Goal: Book appointment/travel/reservation

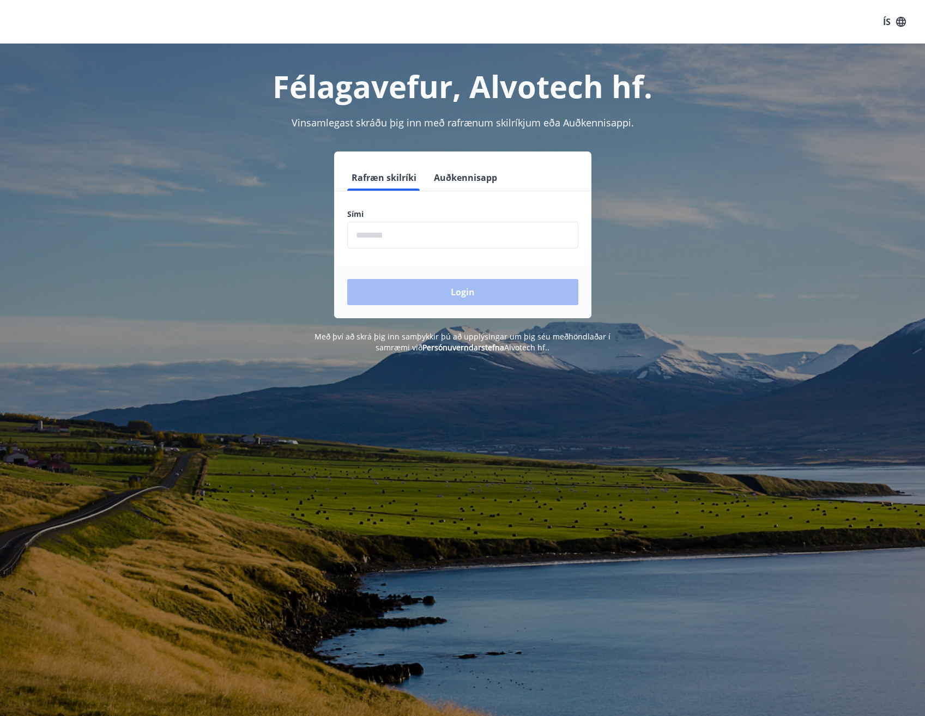
click at [383, 239] on input "phone" at bounding box center [462, 235] width 231 height 27
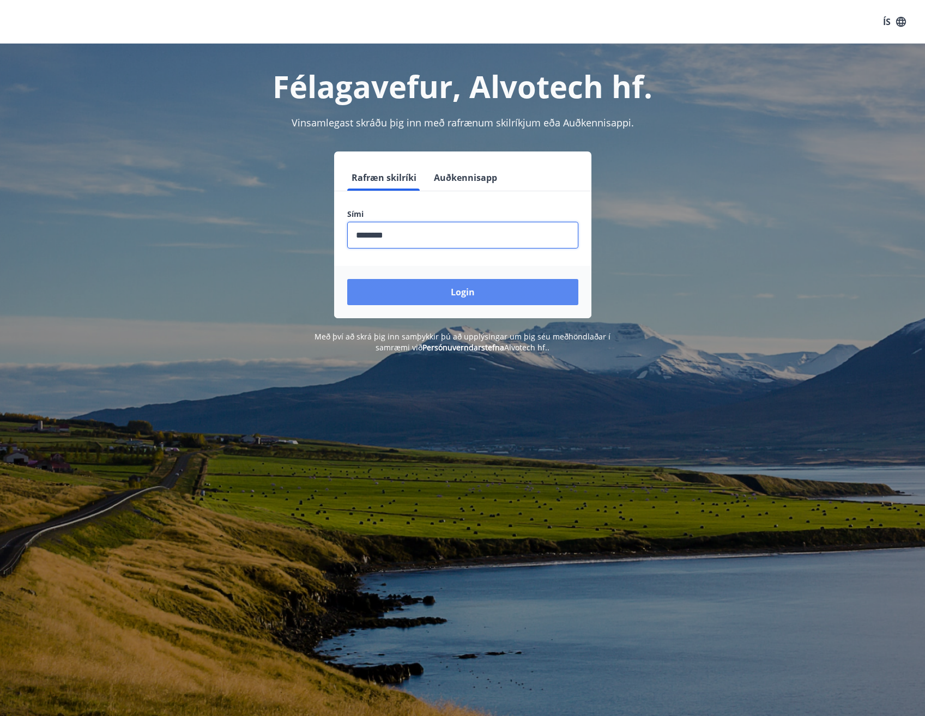
type input "********"
click at [420, 289] on button "Login" at bounding box center [462, 292] width 231 height 26
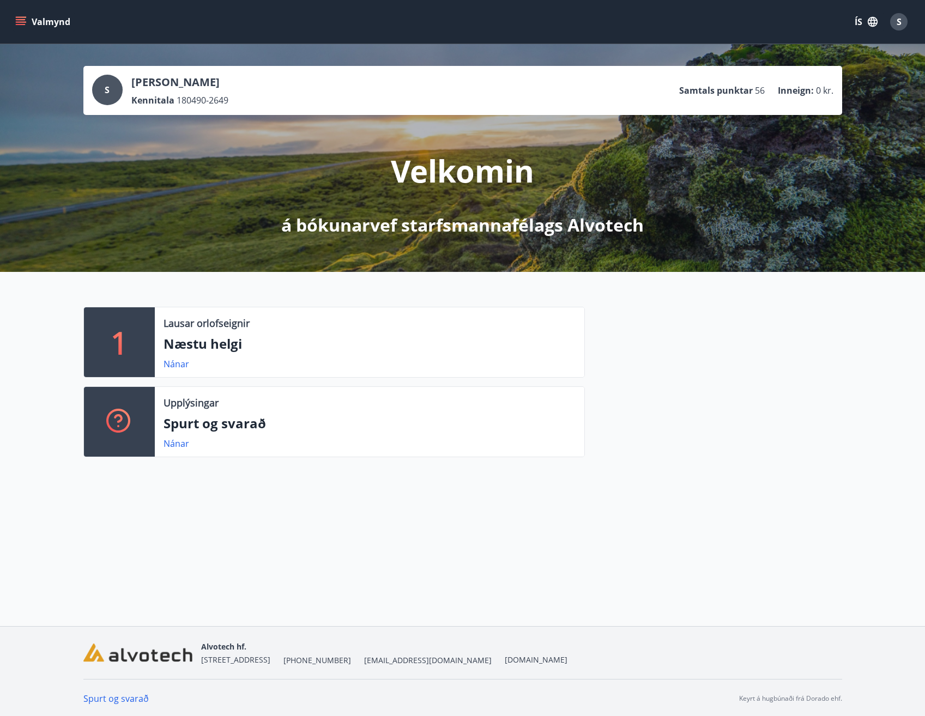
click at [22, 21] on icon "menu" at bounding box center [20, 21] width 11 height 11
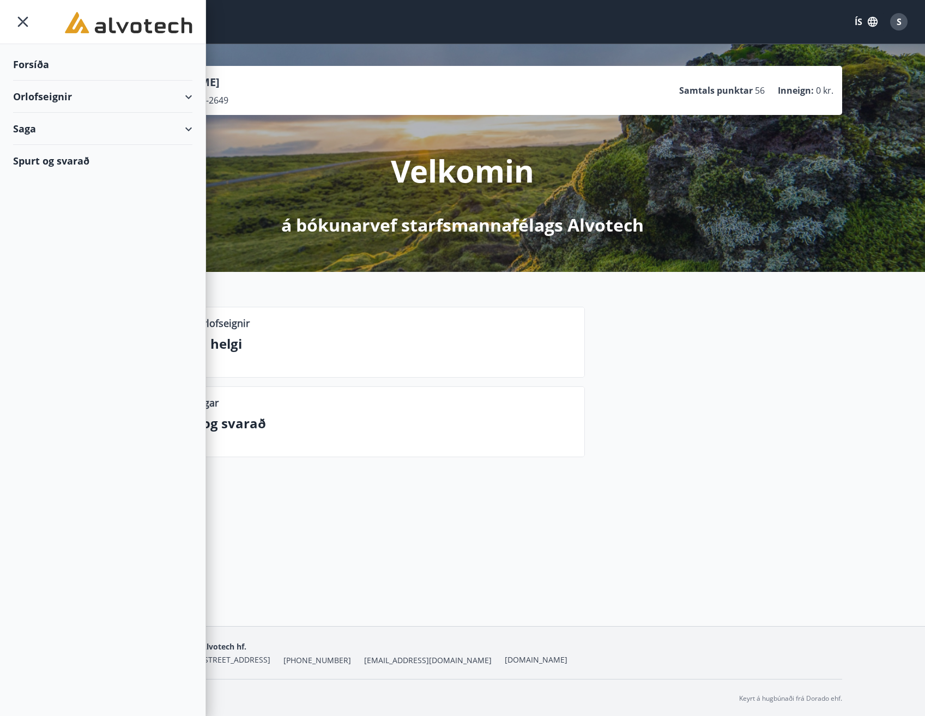
click at [66, 99] on div "Orlofseignir" at bounding box center [102, 97] width 179 height 32
click at [76, 208] on div "Spurt og svarað" at bounding box center [102, 207] width 179 height 32
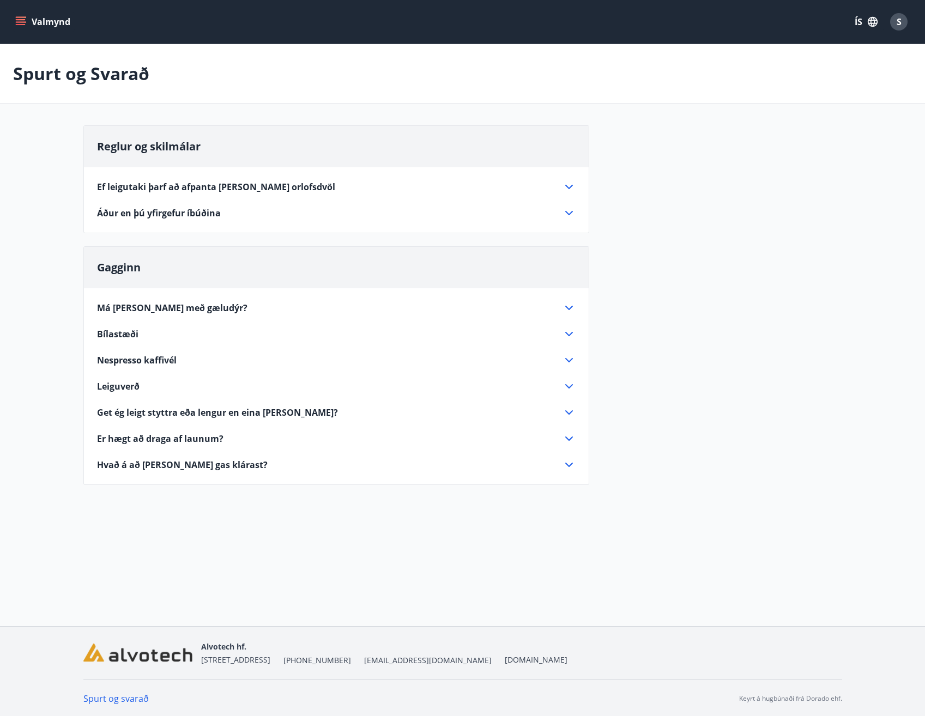
click at [565, 435] on icon at bounding box center [568, 438] width 13 height 13
click at [568, 414] on icon at bounding box center [568, 412] width 13 height 13
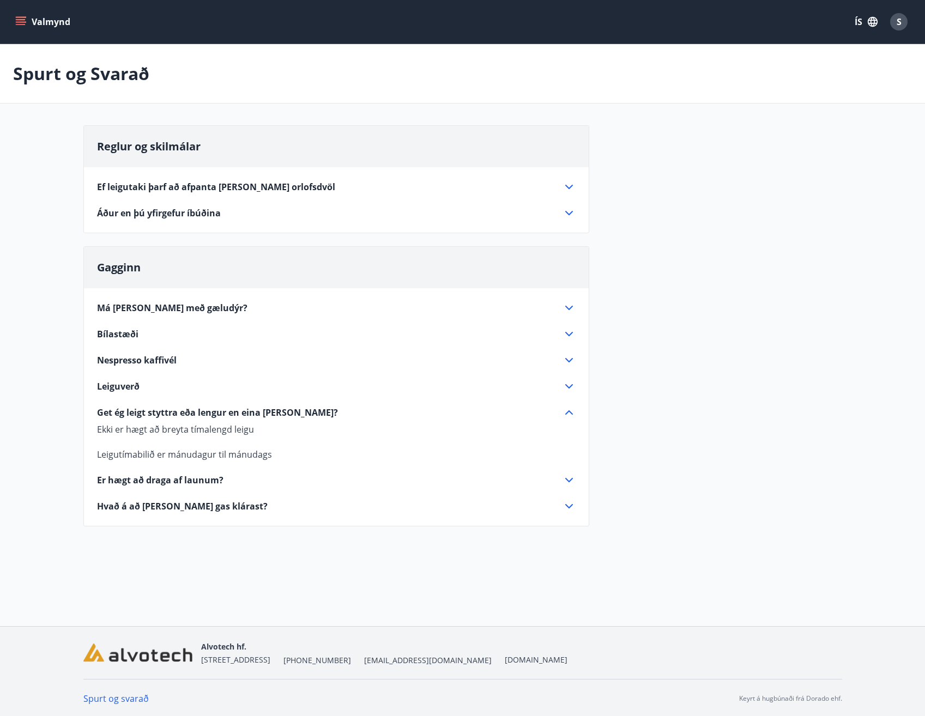
click at [568, 414] on icon at bounding box center [568, 412] width 13 height 13
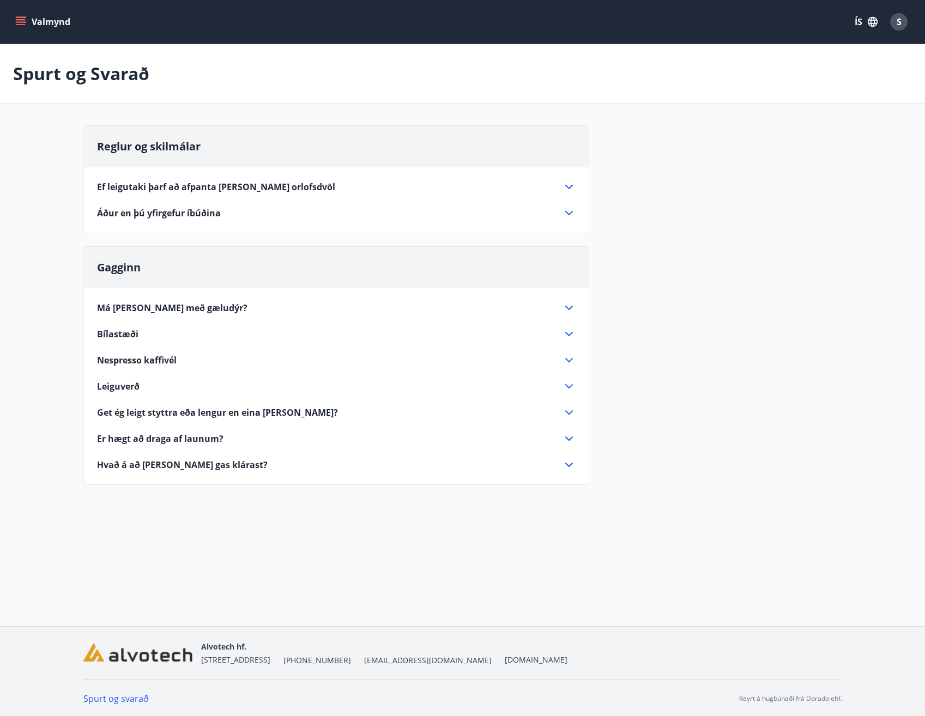
click at [572, 382] on icon at bounding box center [568, 386] width 13 height 13
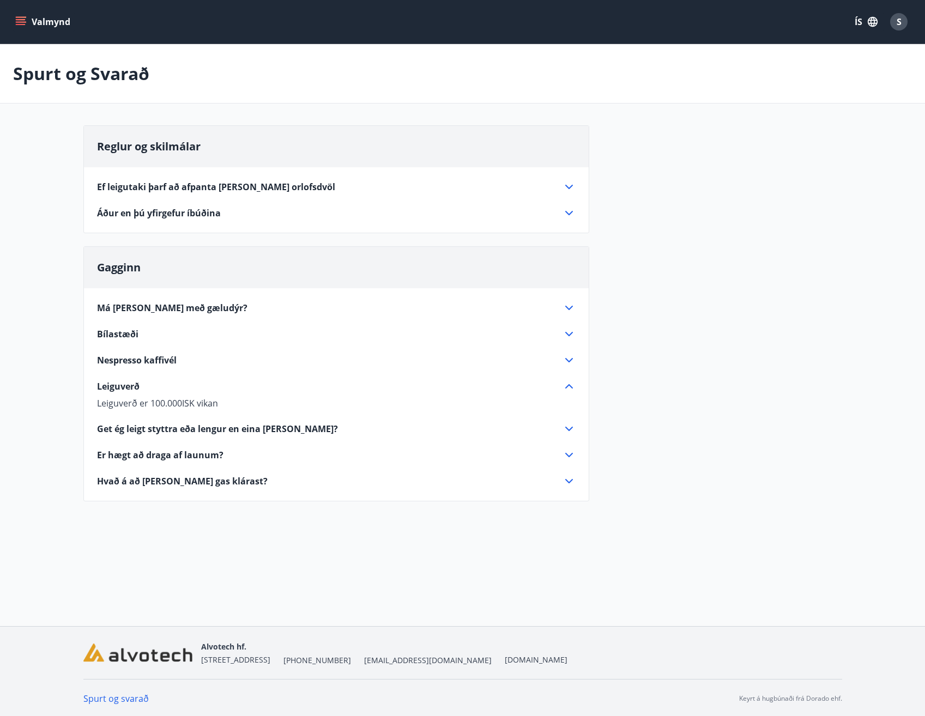
click at [572, 382] on icon at bounding box center [568, 386] width 13 height 13
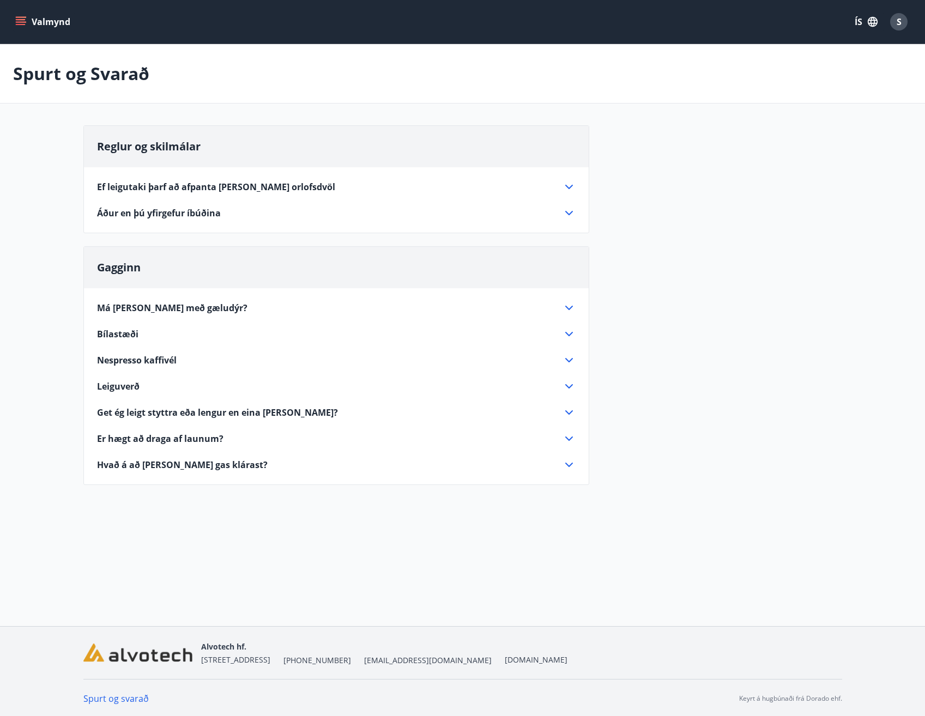
click at [572, 360] on icon at bounding box center [568, 360] width 13 height 13
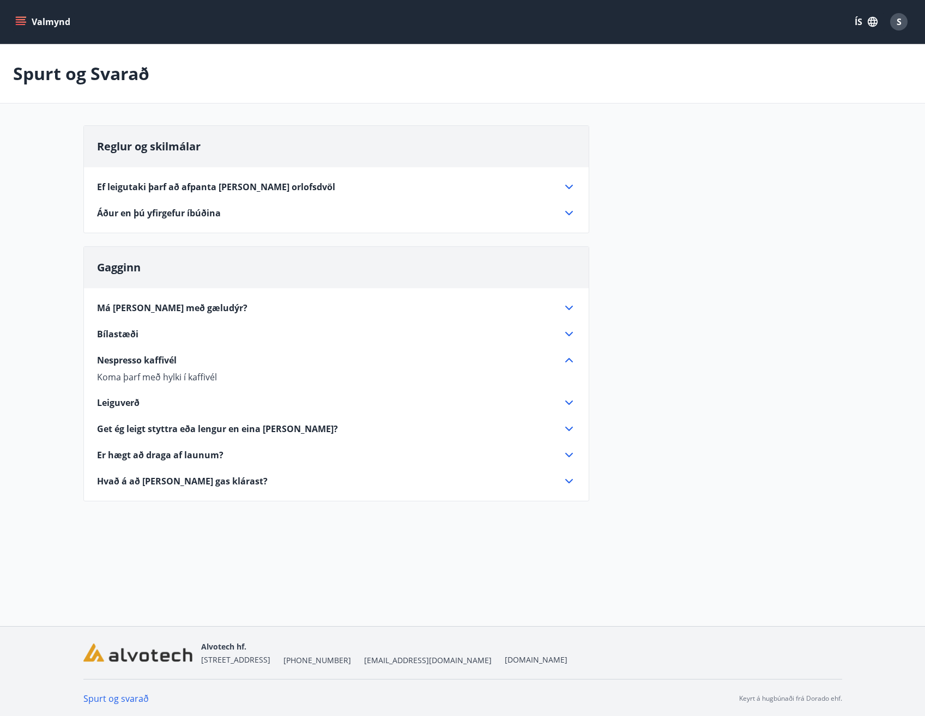
click at [572, 360] on icon at bounding box center [568, 360] width 13 height 13
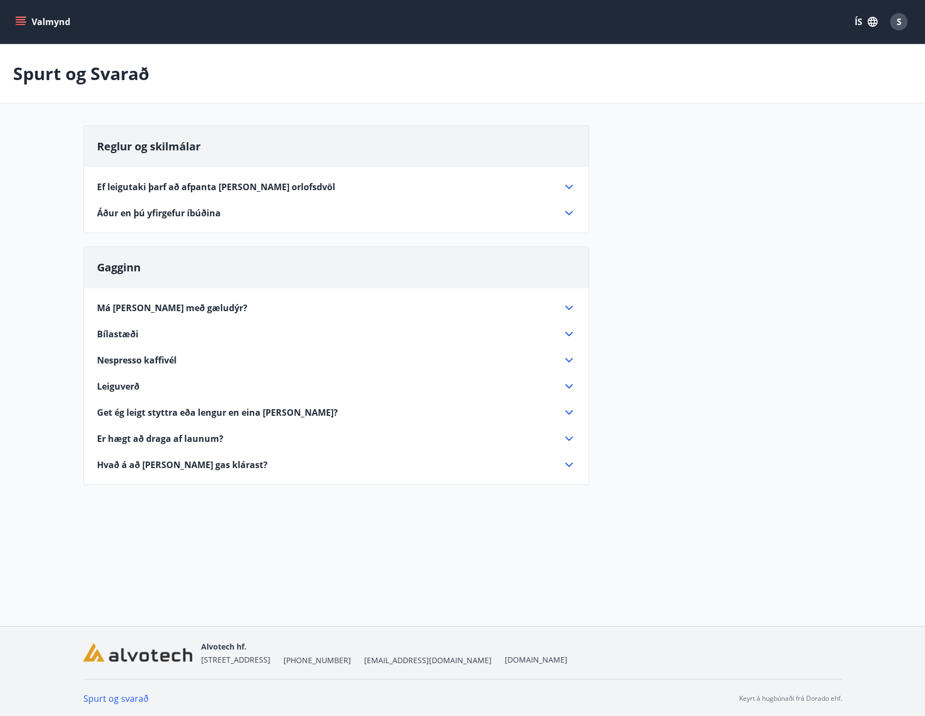
click at [573, 355] on icon at bounding box center [568, 360] width 13 height 13
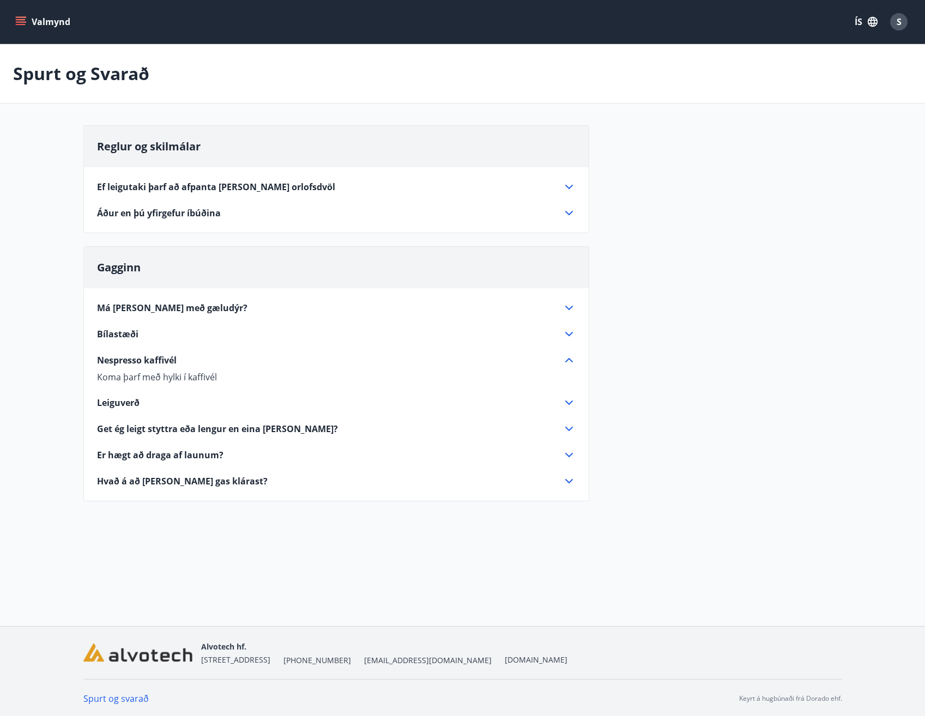
click at [573, 355] on icon at bounding box center [568, 360] width 13 height 13
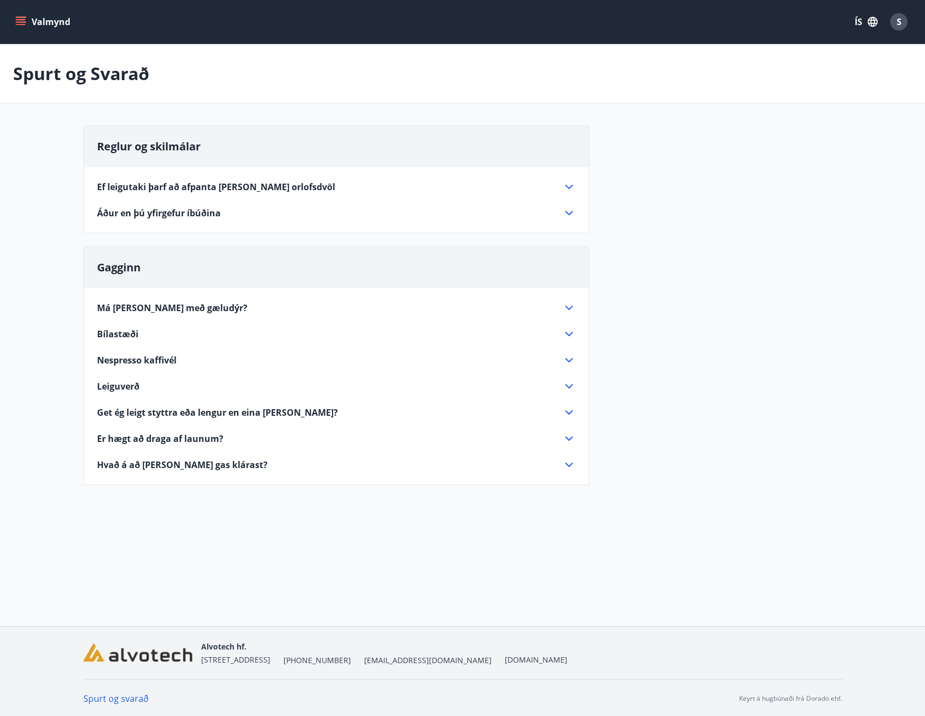
click at [571, 335] on icon at bounding box center [568, 334] width 13 height 13
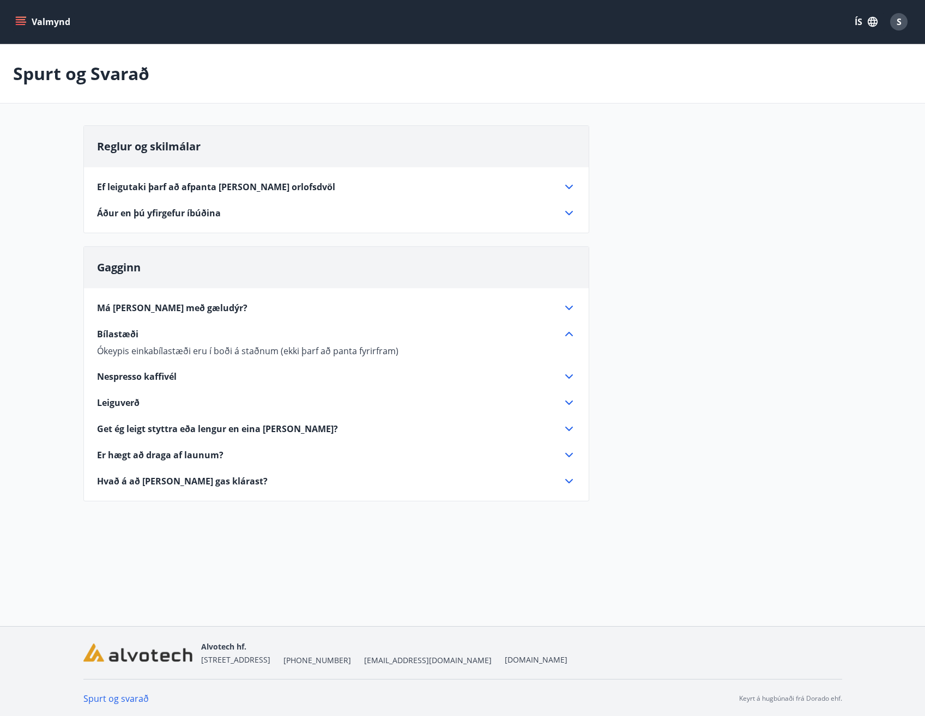
click at [571, 335] on icon at bounding box center [569, 334] width 8 height 4
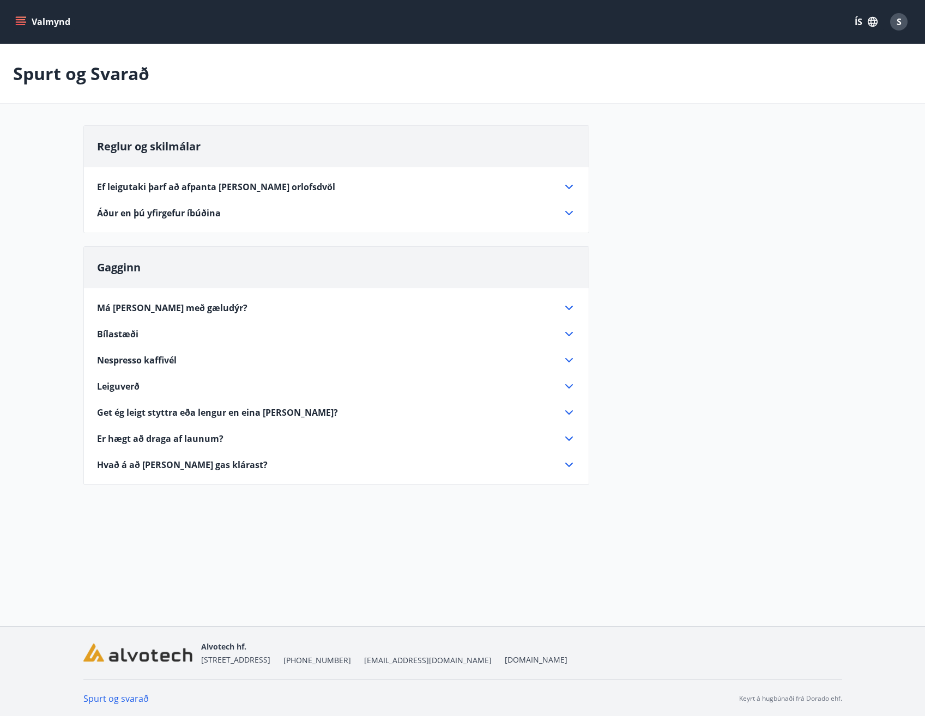
click at [564, 300] on div "Má [PERSON_NAME] með gæludýr? [PERSON_NAME] má ekki [PERSON_NAME] með gæludýr B…" at bounding box center [336, 379] width 505 height 183
click at [566, 295] on div "Má [PERSON_NAME] með gæludýr? [PERSON_NAME] má ekki [PERSON_NAME] með gæludýr B…" at bounding box center [336, 379] width 505 height 183
click at [572, 305] on icon at bounding box center [568, 307] width 13 height 13
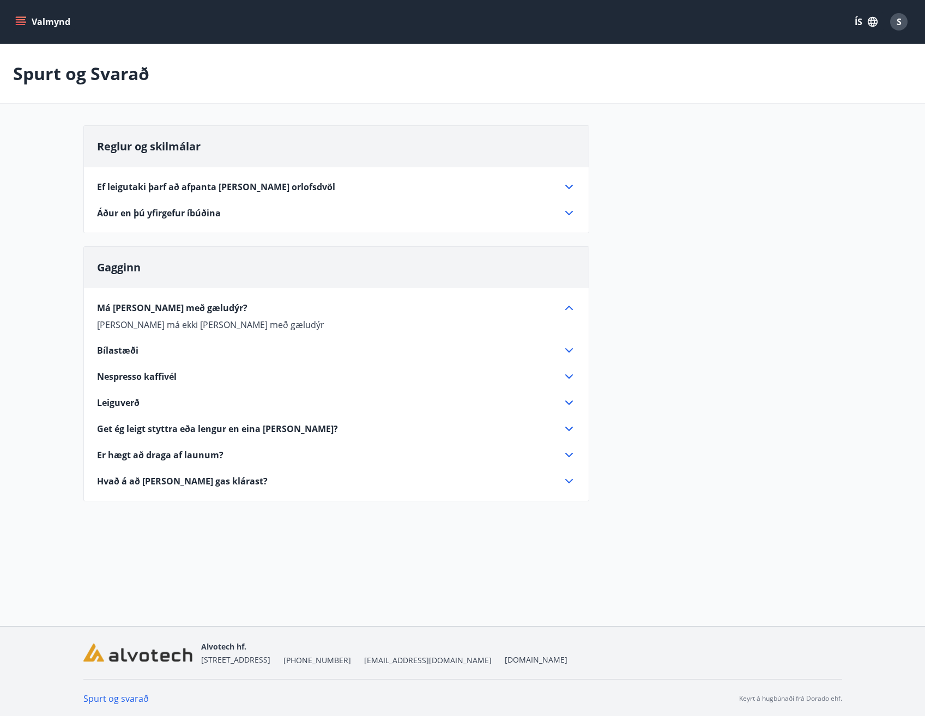
click at [572, 305] on icon at bounding box center [568, 307] width 13 height 13
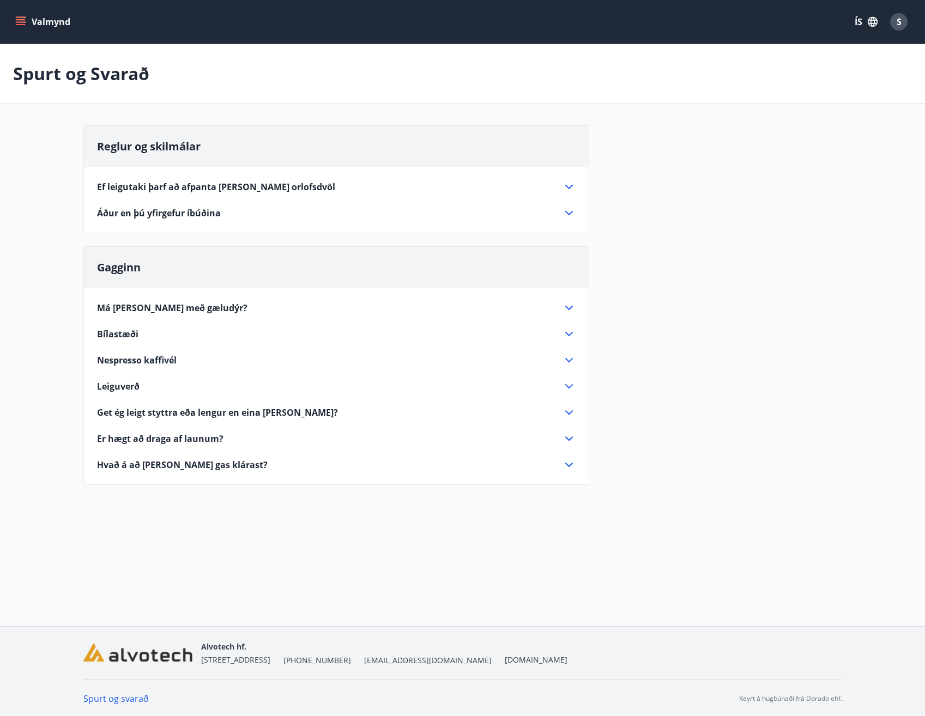
click at [572, 213] on icon at bounding box center [568, 213] width 13 height 13
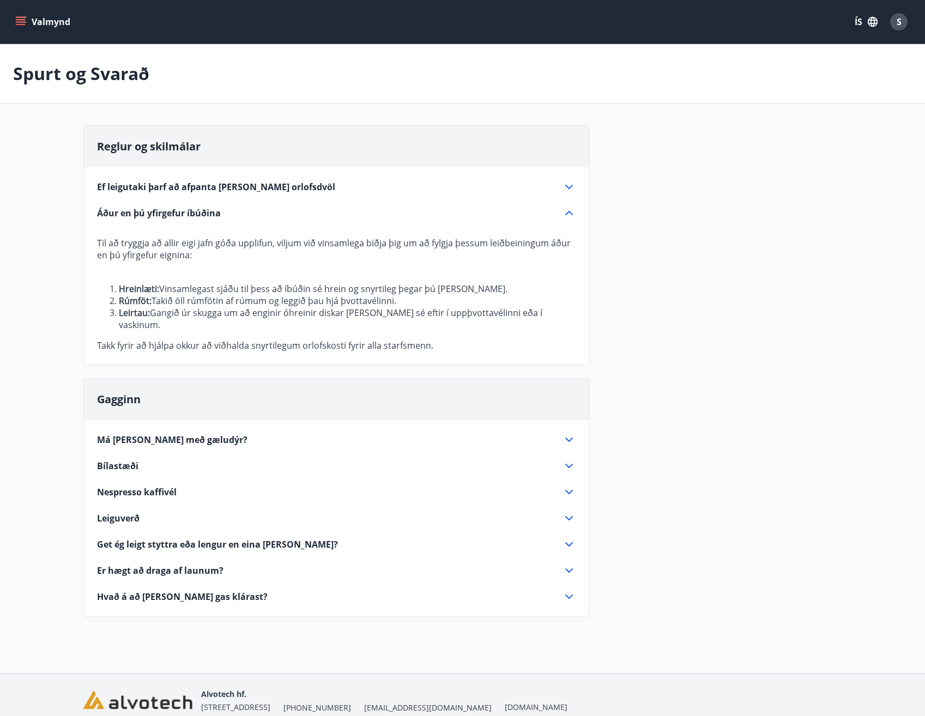
click at [572, 213] on icon at bounding box center [568, 213] width 13 height 13
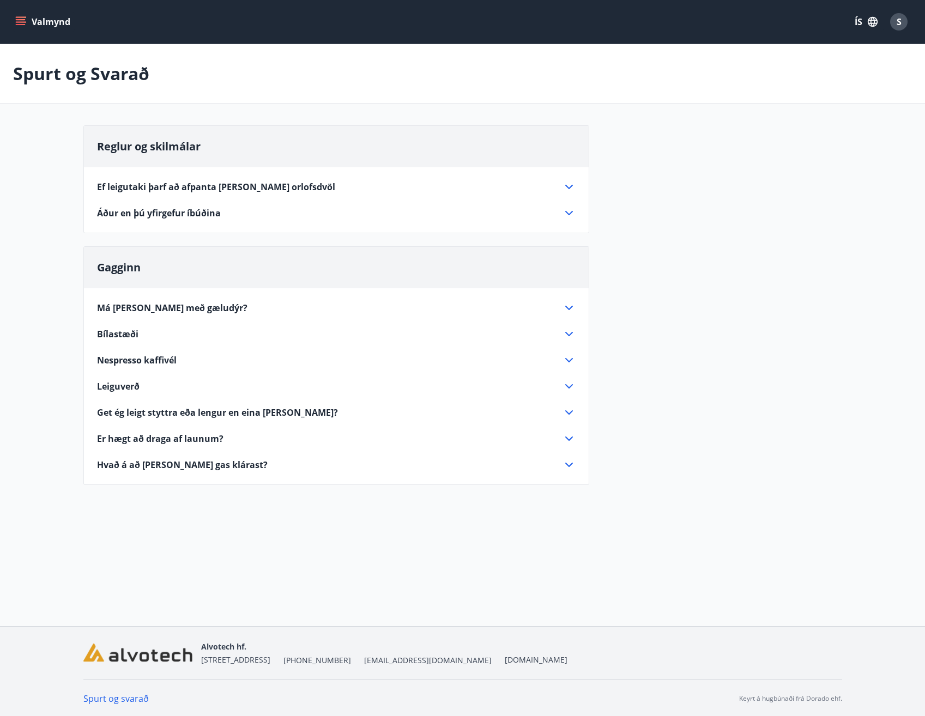
click at [570, 189] on icon at bounding box center [568, 186] width 13 height 13
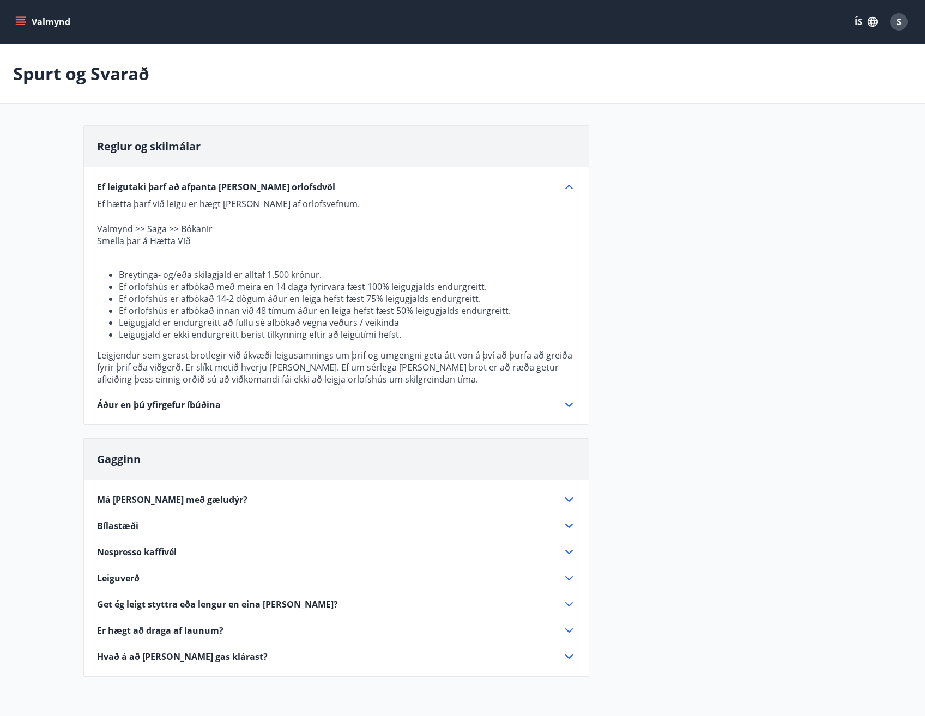
click at [570, 189] on icon at bounding box center [568, 186] width 13 height 13
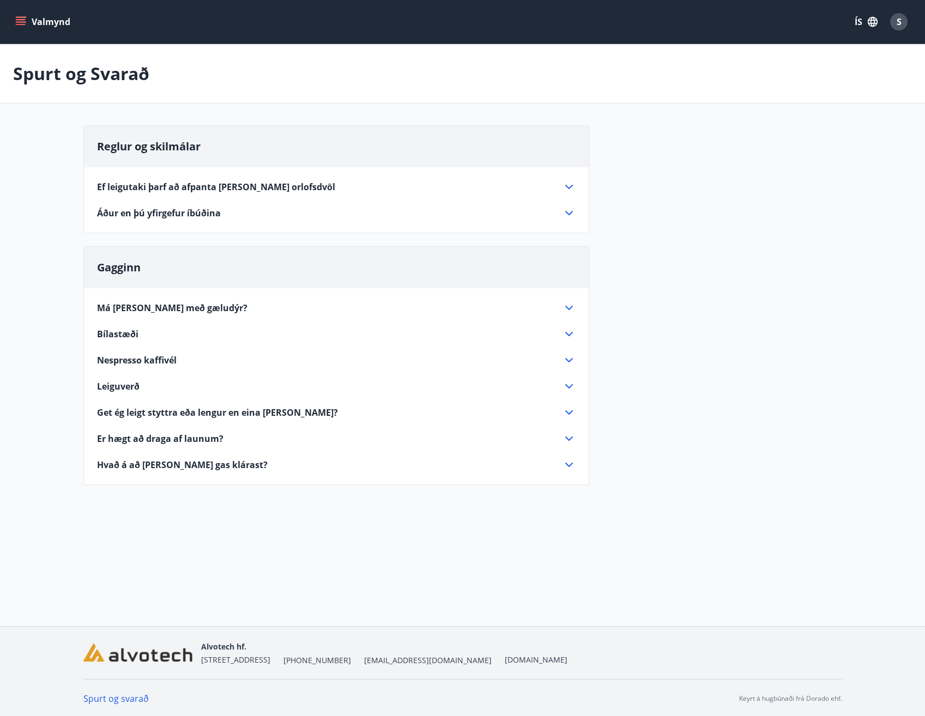
click at [22, 16] on button "Valmynd" at bounding box center [44, 22] width 62 height 20
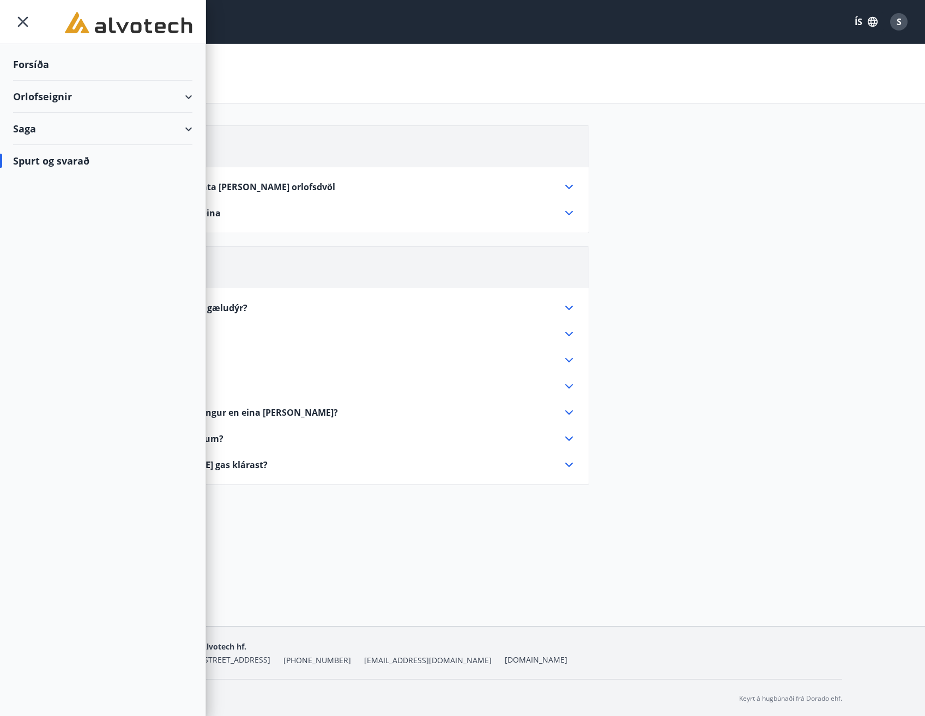
click at [78, 129] on div "Saga" at bounding box center [102, 129] width 179 height 32
click at [48, 203] on div "Punktar" at bounding box center [103, 202] width 162 height 23
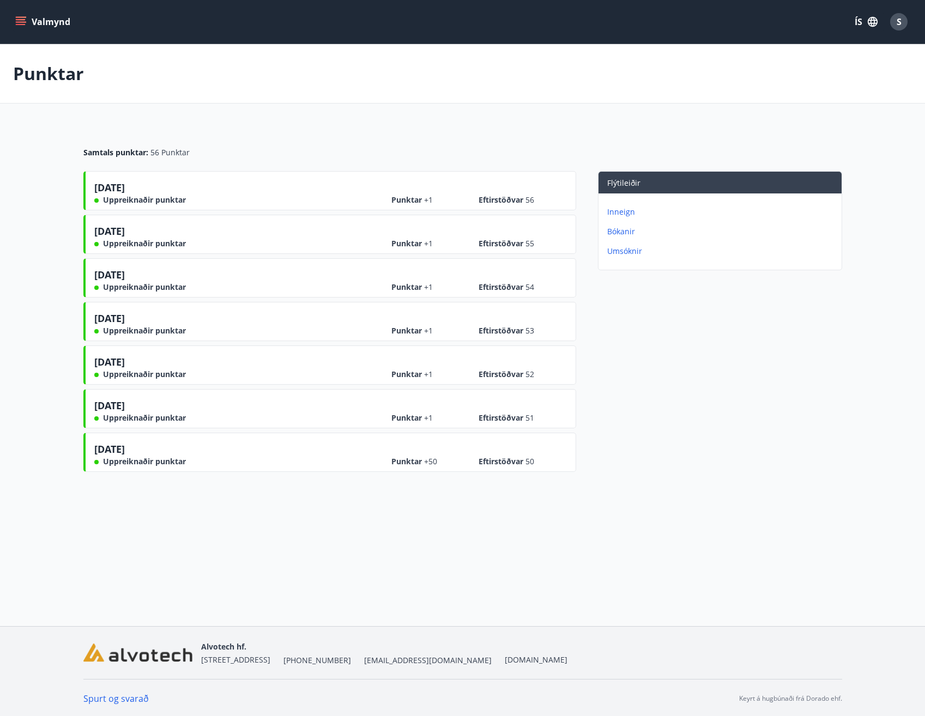
click at [626, 247] on p "Umsóknir" at bounding box center [722, 251] width 230 height 11
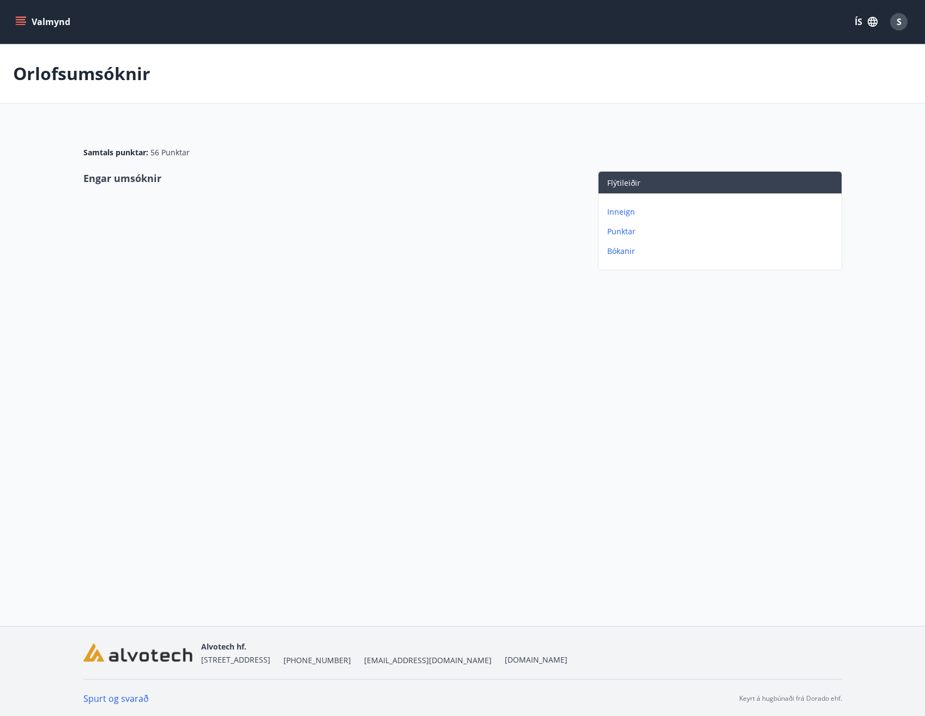
click at [21, 23] on icon "menu" at bounding box center [20, 21] width 11 height 11
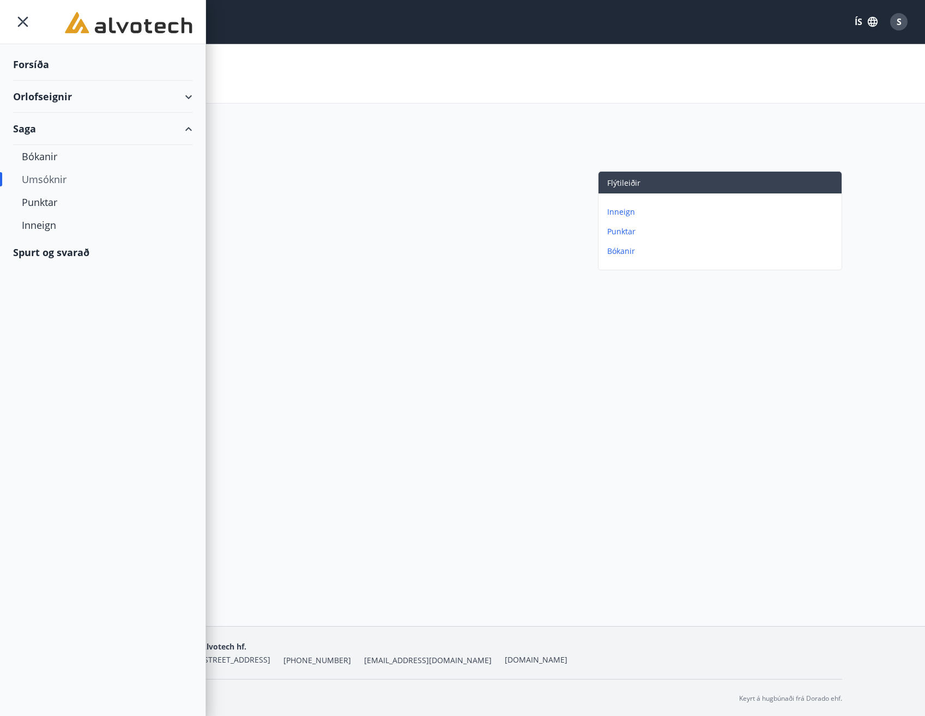
click at [63, 99] on div "Orlofseignir" at bounding box center [102, 97] width 179 height 32
click at [64, 124] on div "Framboð" at bounding box center [103, 124] width 162 height 23
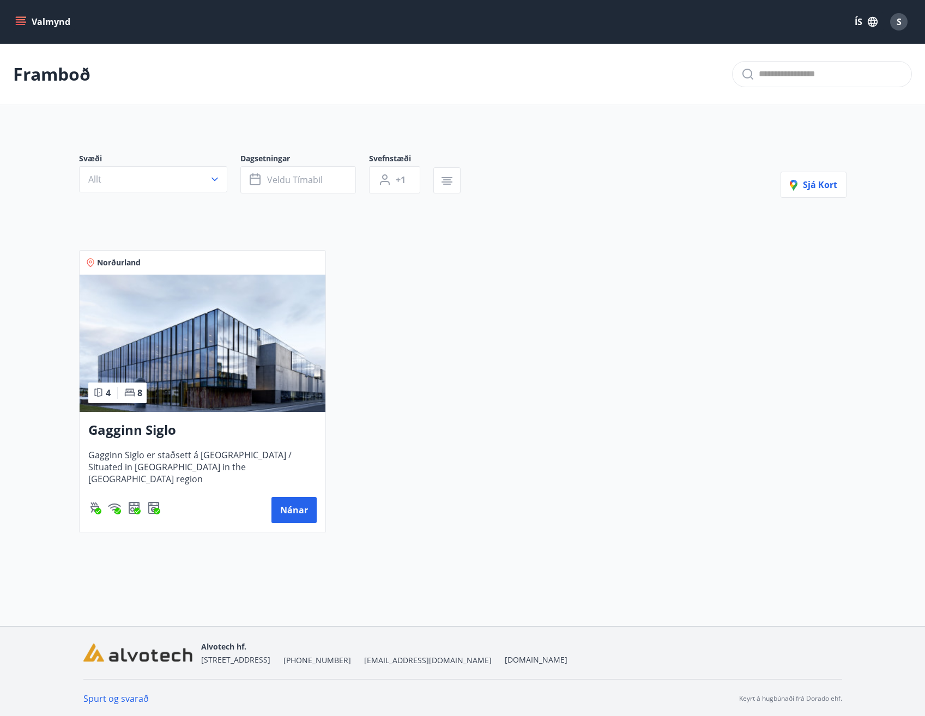
drag, startPoint x: 223, startPoint y: 425, endPoint x: 221, endPoint y: 418, distance: 8.1
click at [221, 418] on div "Gagginn Siglo Gagginn Siglo er staðsett á [GEOGRAPHIC_DATA] / Situated in [GEOG…" at bounding box center [203, 472] width 246 height 120
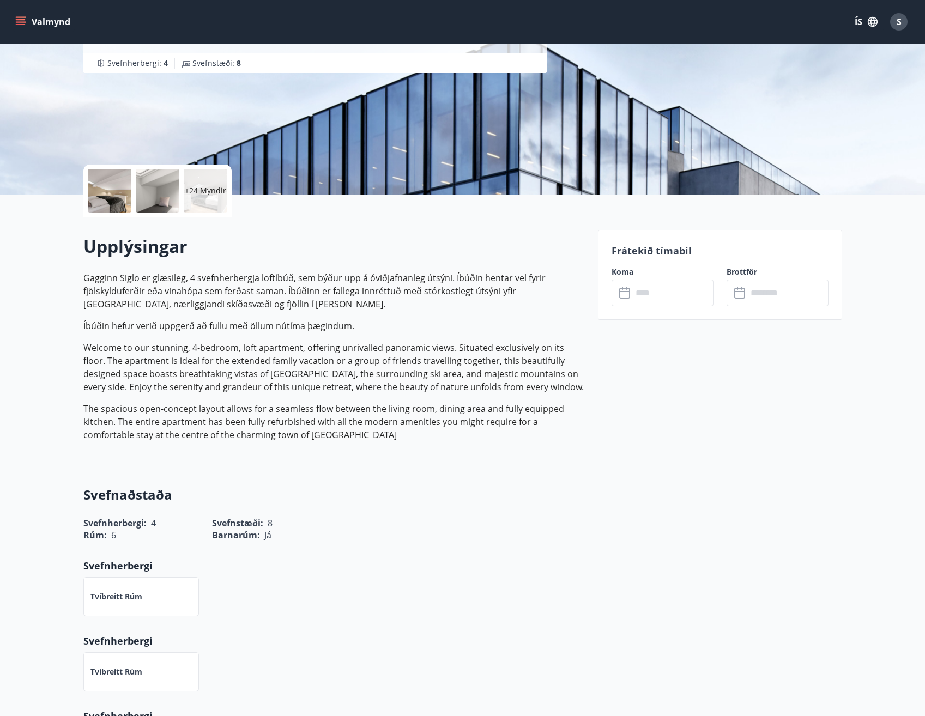
scroll to position [55, 0]
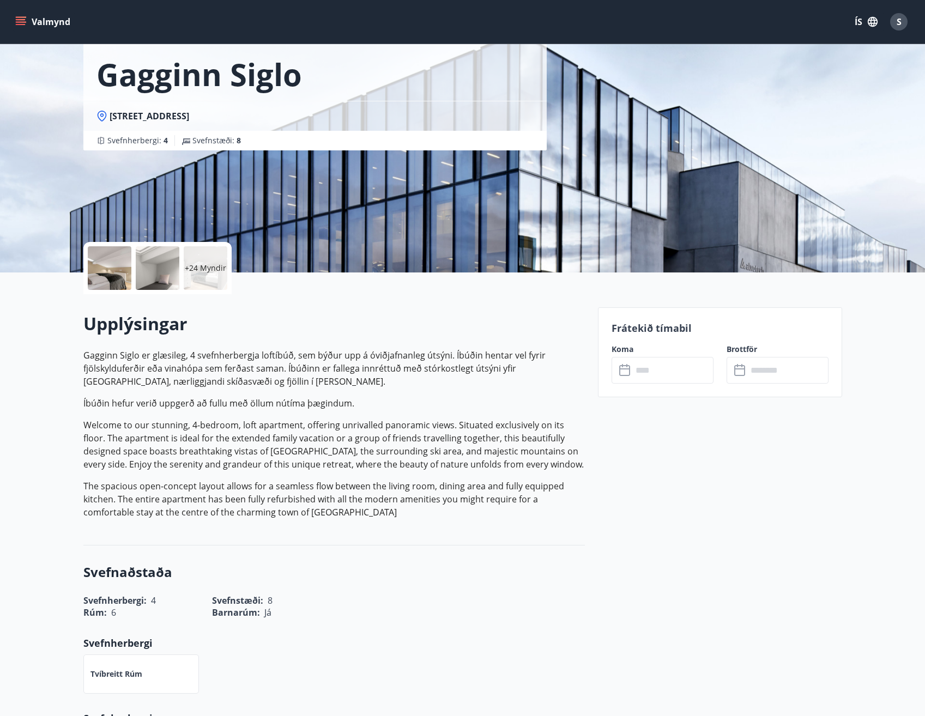
click at [22, 22] on icon "menu" at bounding box center [22, 21] width 12 height 1
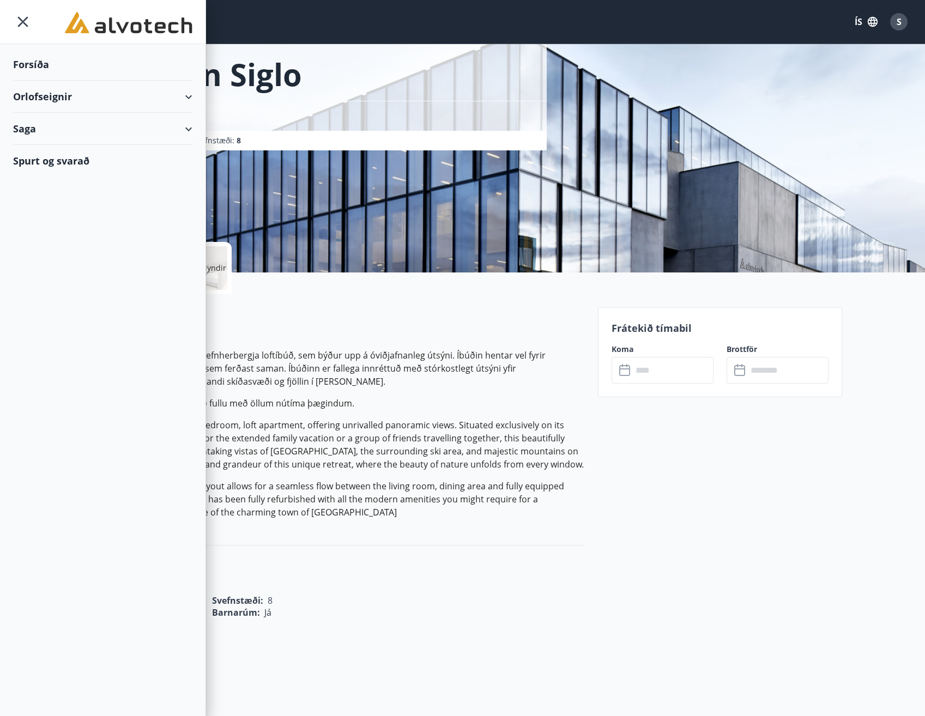
click at [77, 93] on div "Orlofseignir" at bounding box center [102, 97] width 179 height 32
click at [77, 144] on div "Bókunardagatal" at bounding box center [103, 147] width 162 height 23
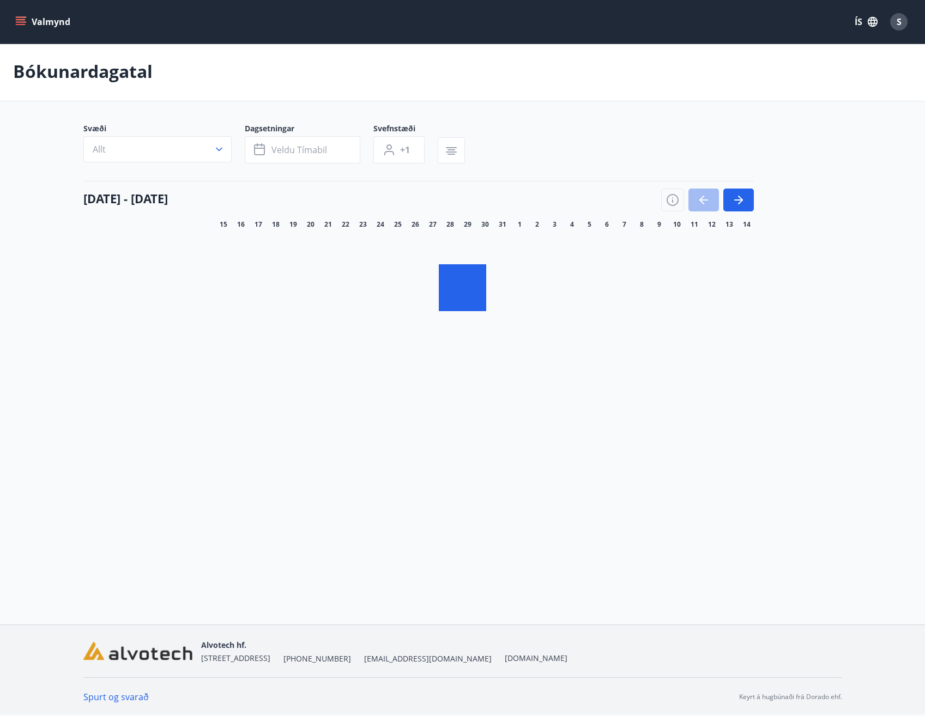
scroll to position [2, 0]
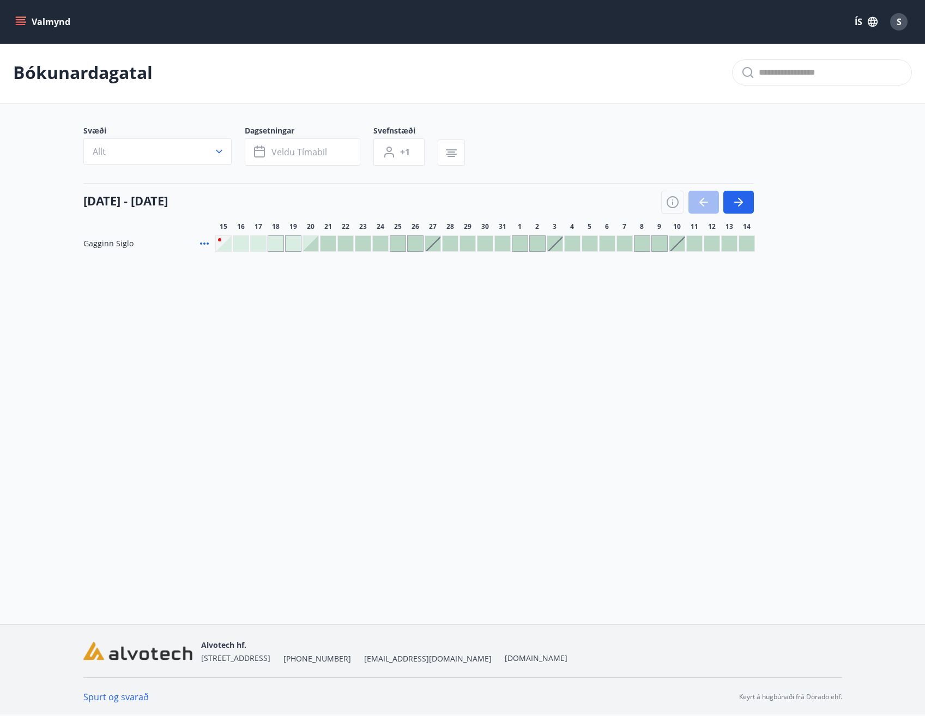
click at [316, 247] on div at bounding box center [310, 243] width 15 height 15
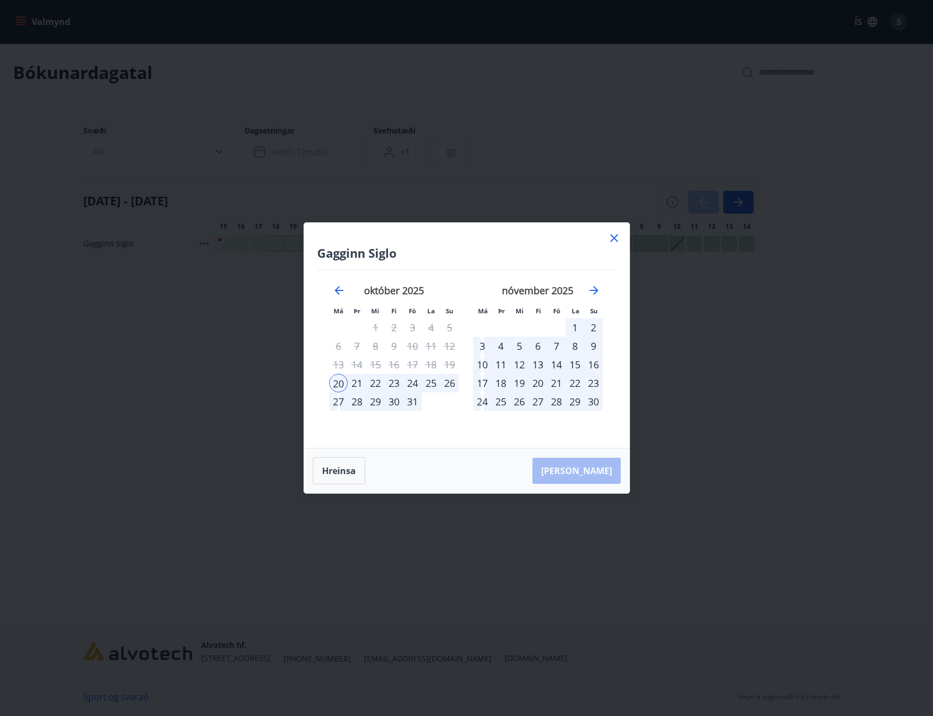
click at [612, 237] on icon at bounding box center [614, 238] width 13 height 13
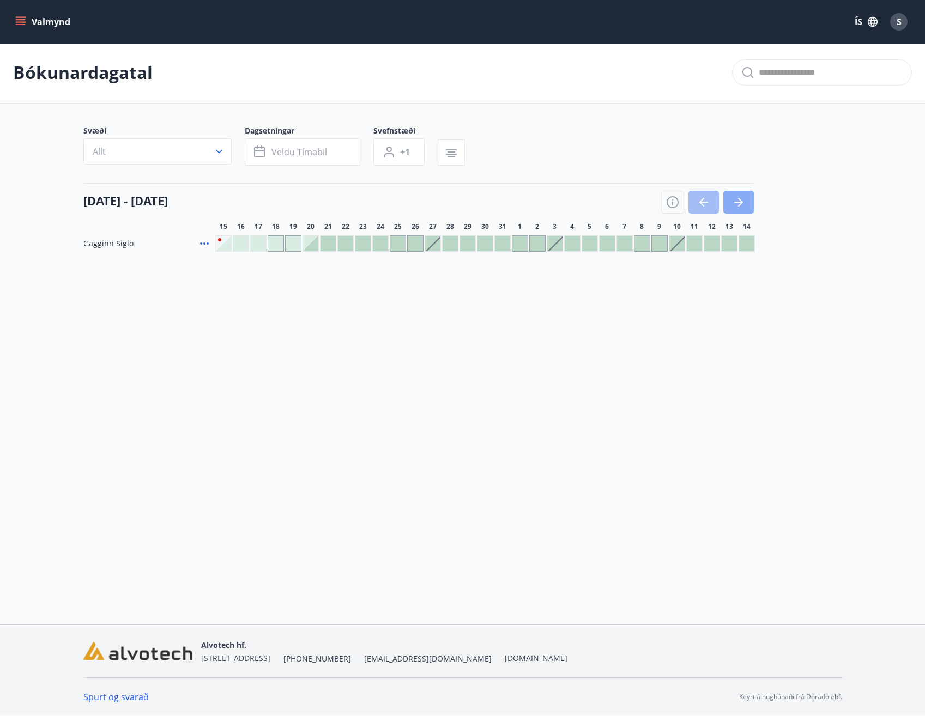
click at [741, 197] on icon "button" at bounding box center [738, 202] width 13 height 13
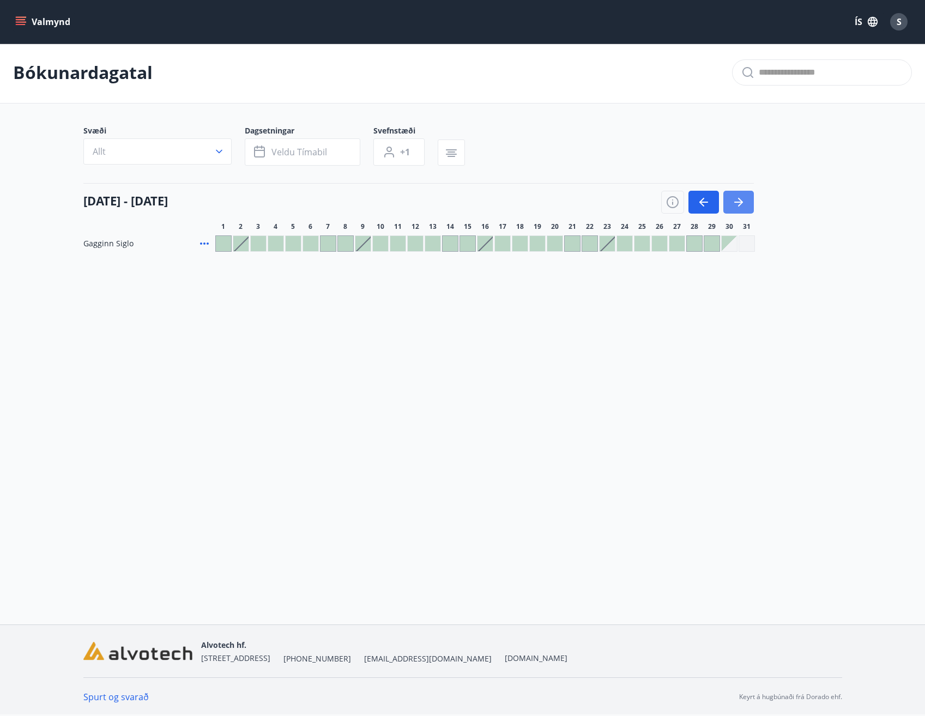
click at [741, 197] on icon "button" at bounding box center [738, 202] width 13 height 13
click at [715, 201] on button "button" at bounding box center [703, 202] width 31 height 23
click at [240, 247] on div at bounding box center [240, 243] width 15 height 15
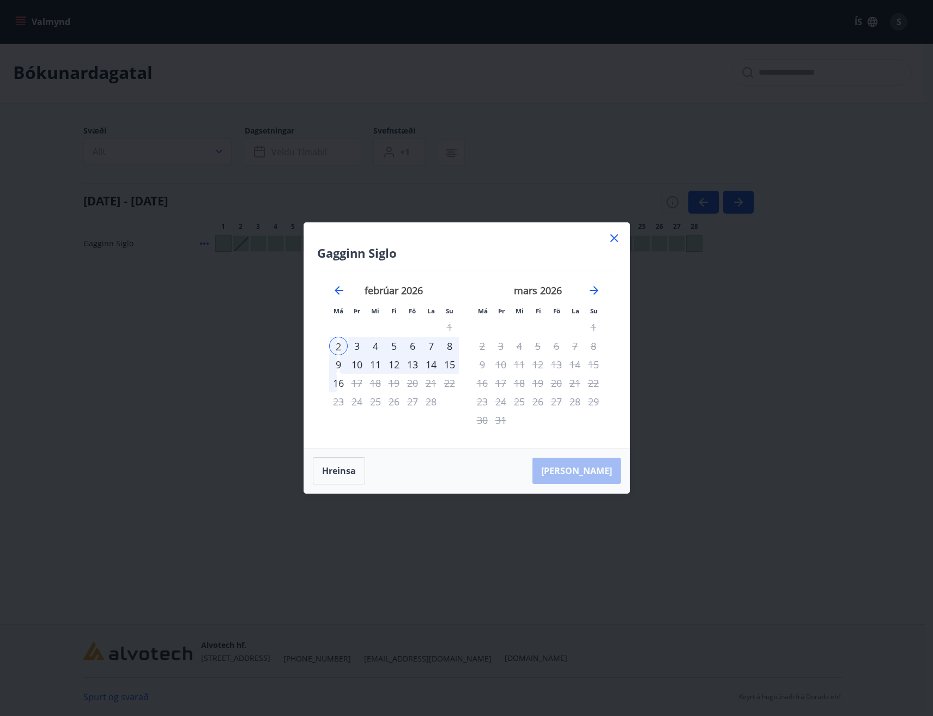
click at [341, 368] on div "9" at bounding box center [338, 364] width 19 height 19
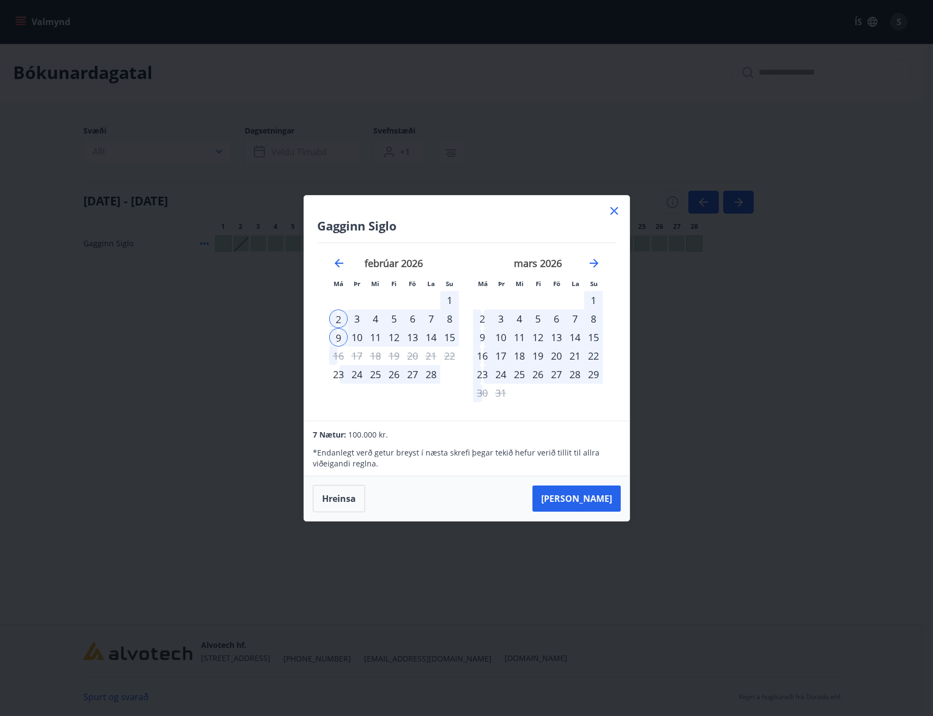
click at [611, 217] on icon at bounding box center [614, 210] width 13 height 13
